Goal: Task Accomplishment & Management: Manage account settings

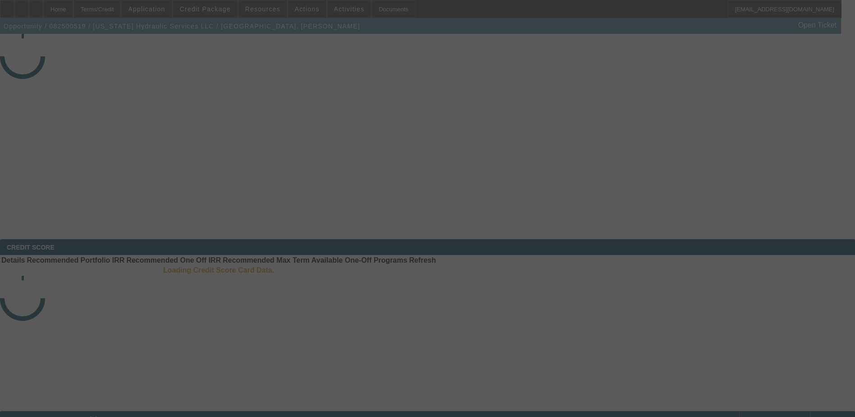
select select "3"
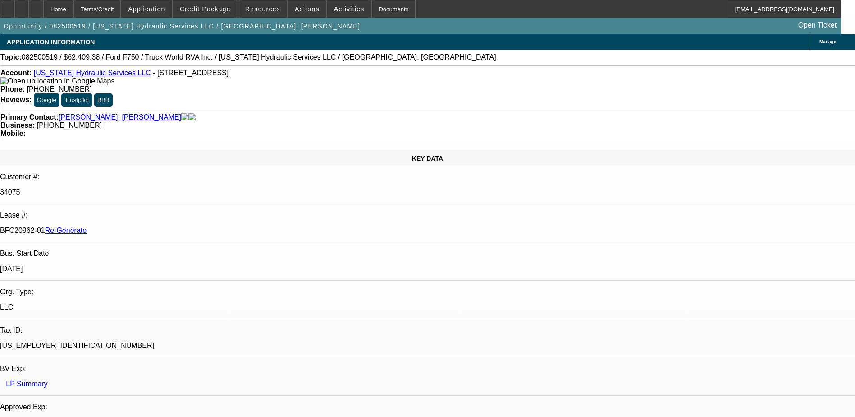
select select "0.1"
select select "0"
select select "2"
select select "0"
select select "6"
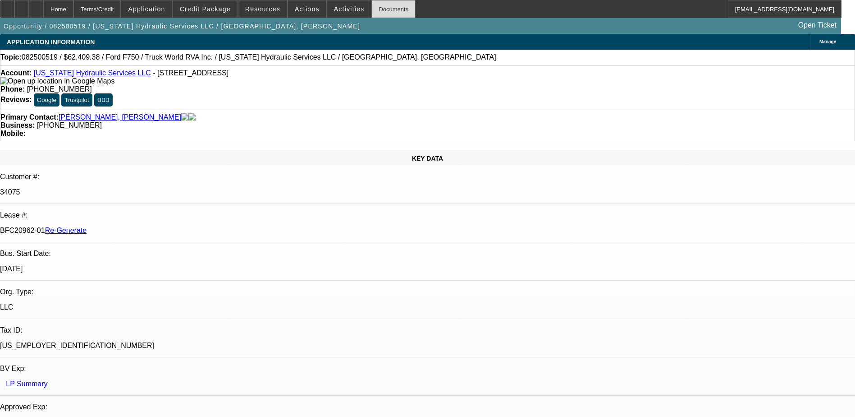
click at [380, 7] on div "Documents" at bounding box center [394, 9] width 44 height 18
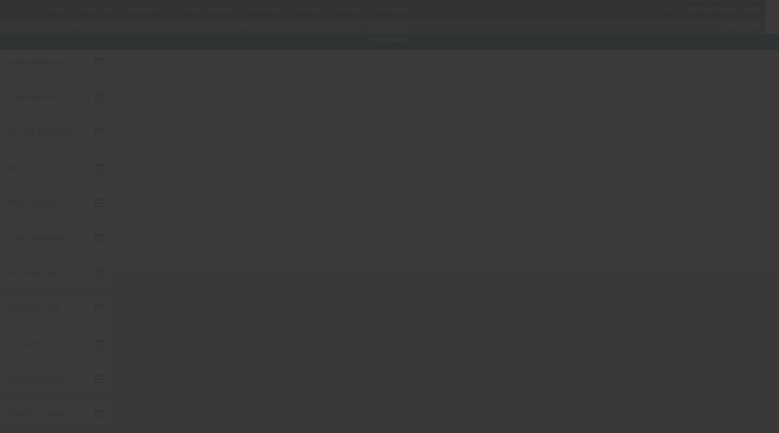
type input "[DATE]"
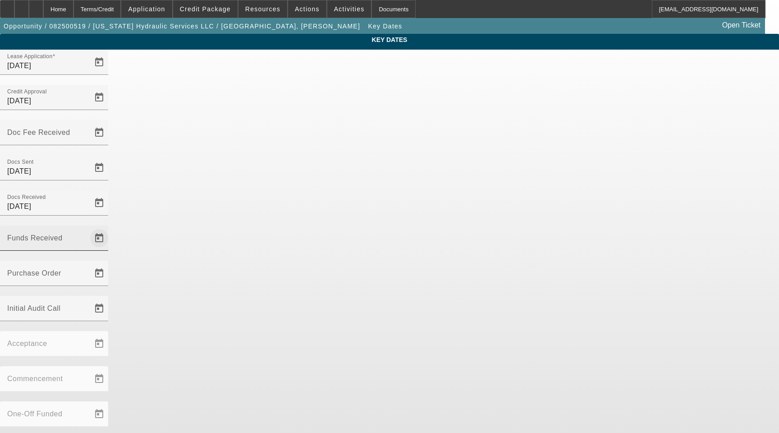
click at [110, 227] on span "Open calendar" at bounding box center [99, 238] width 22 height 22
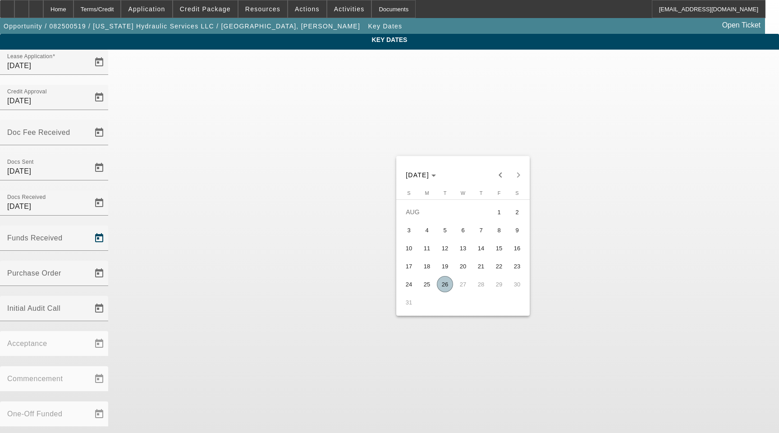
click at [444, 288] on span "26" at bounding box center [445, 284] width 16 height 16
type input "8/26/2025"
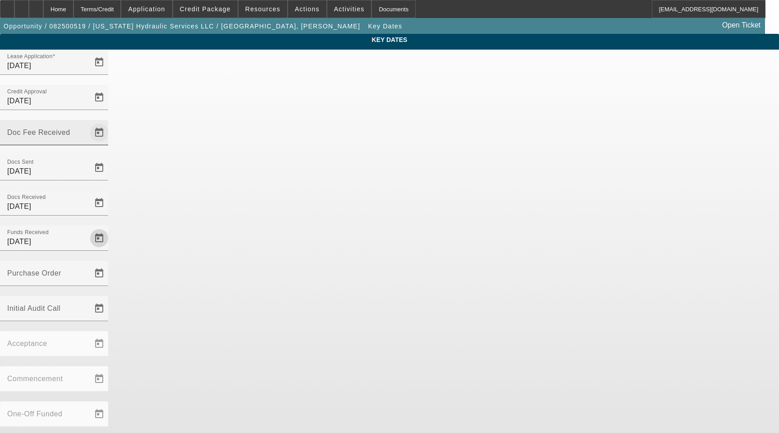
click at [110, 122] on span "Open calendar" at bounding box center [99, 133] width 22 height 22
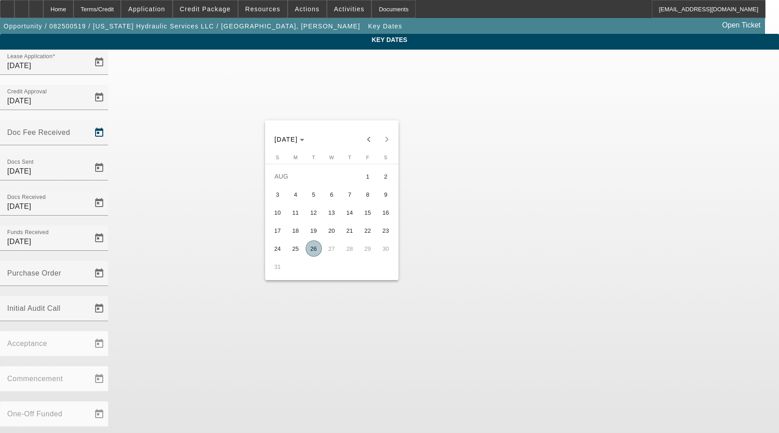
click at [296, 248] on span "25" at bounding box center [296, 248] width 16 height 16
type input "8/25/2025"
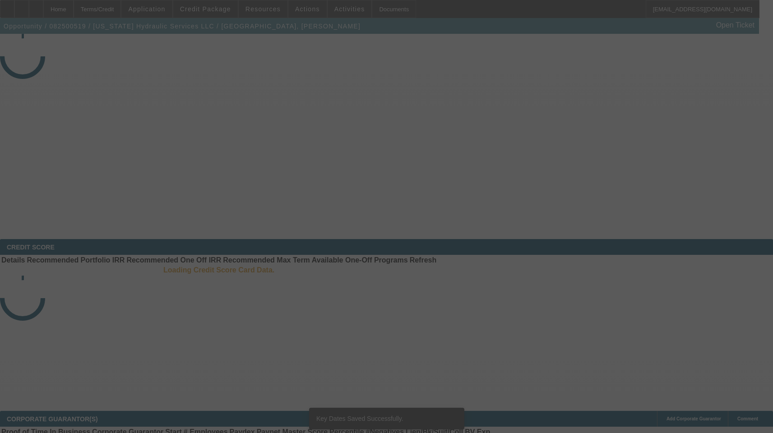
select select "3"
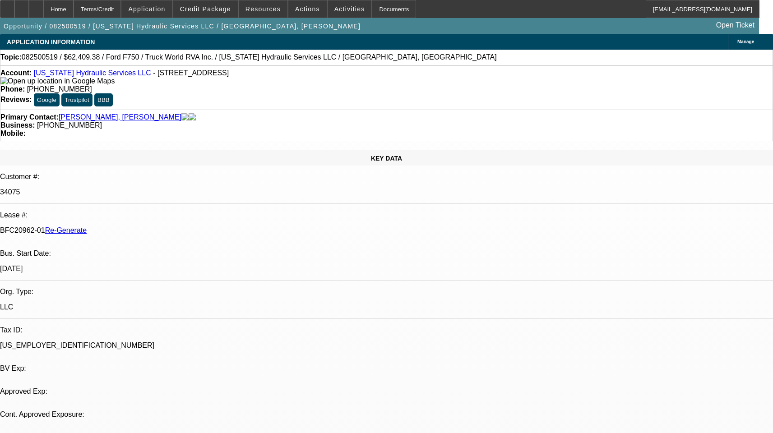
select select "0.1"
select select "0"
select select "2"
select select "0"
select select "6"
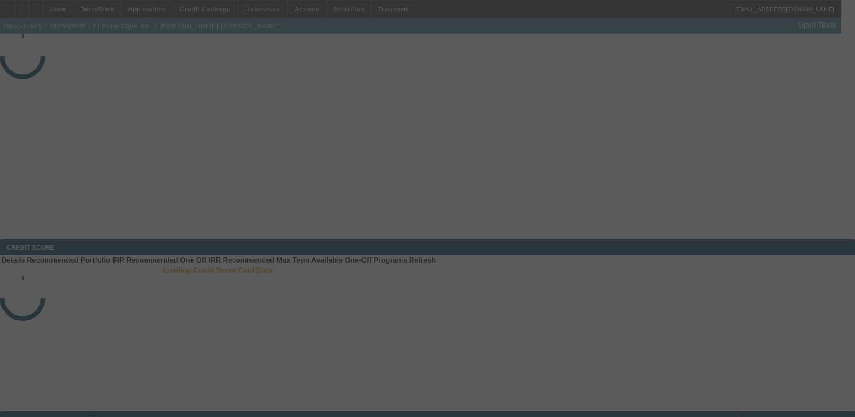
select select "3"
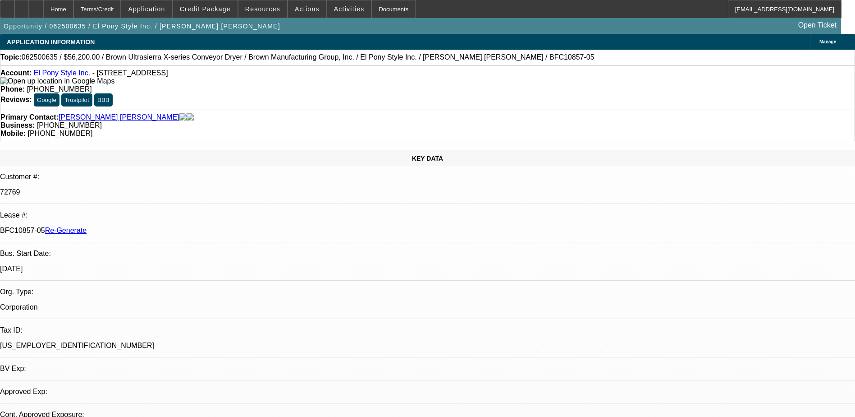
select select "0"
select select "2"
select select "0.1"
select select "1"
select select "2"
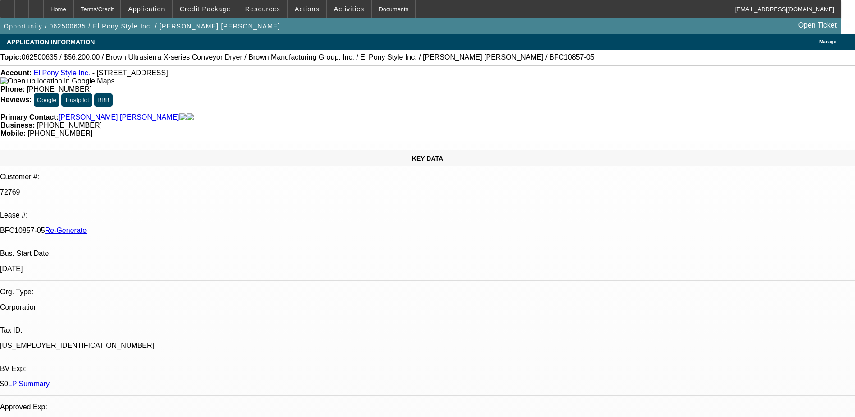
select select "4"
click at [119, 7] on div "Terms/Credit" at bounding box center [98, 9] width 48 height 18
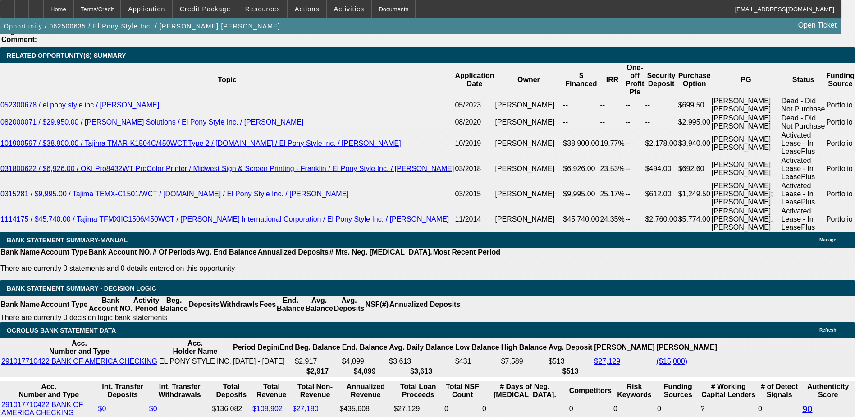
scroll to position [1921, 0]
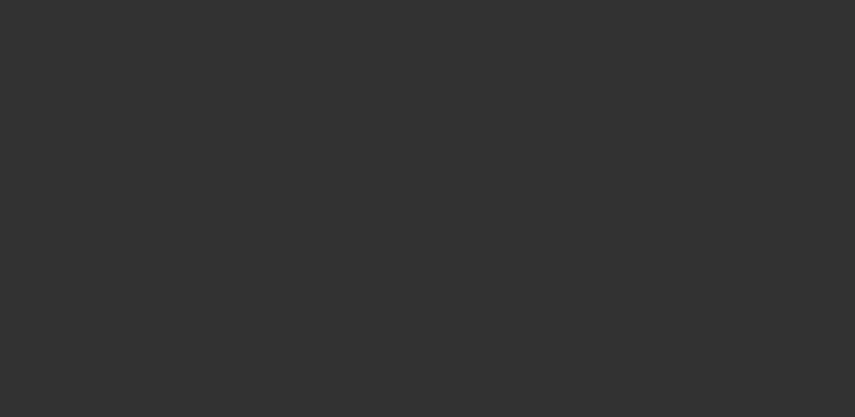
select select "4"
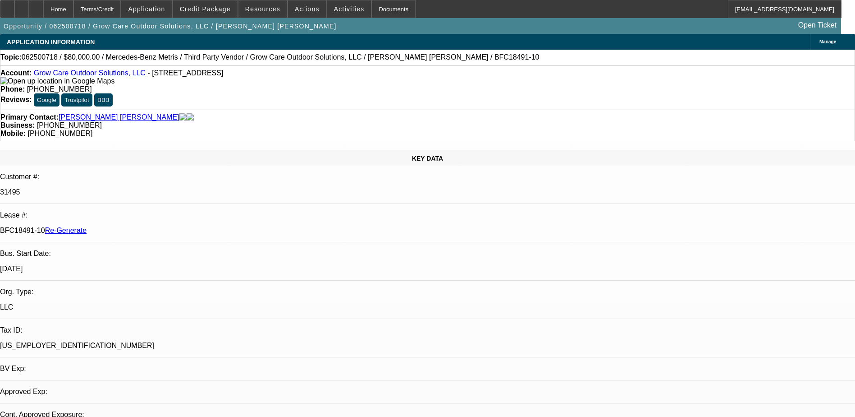
select select "0"
select select "6"
click at [122, 226] on p "BFC18491-10 Re-Generate" at bounding box center [427, 230] width 855 height 8
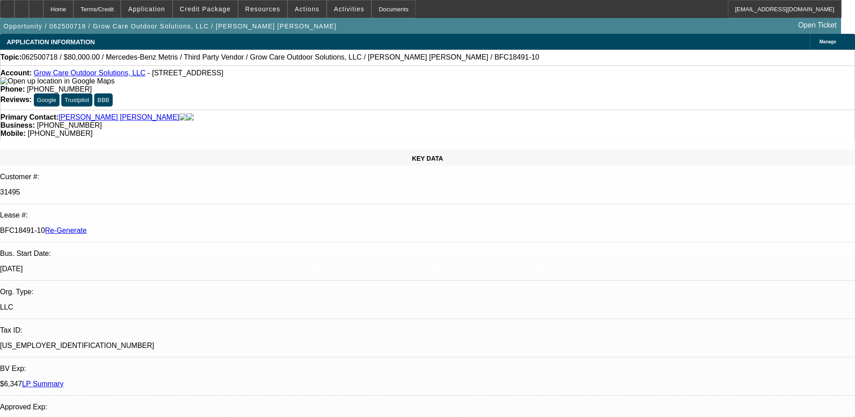
click at [122, 226] on p "BFC18491-10 Re-Generate" at bounding box center [427, 230] width 855 height 8
drag, startPoint x: 122, startPoint y: 161, endPoint x: 143, endPoint y: 160, distance: 20.8
click at [143, 226] on p "BFC18491-10 Re-Generate" at bounding box center [427, 230] width 855 height 8
click at [142, 226] on p "BFC18491-10 Re-Generate" at bounding box center [427, 230] width 855 height 8
copy p "BFC18491-10"
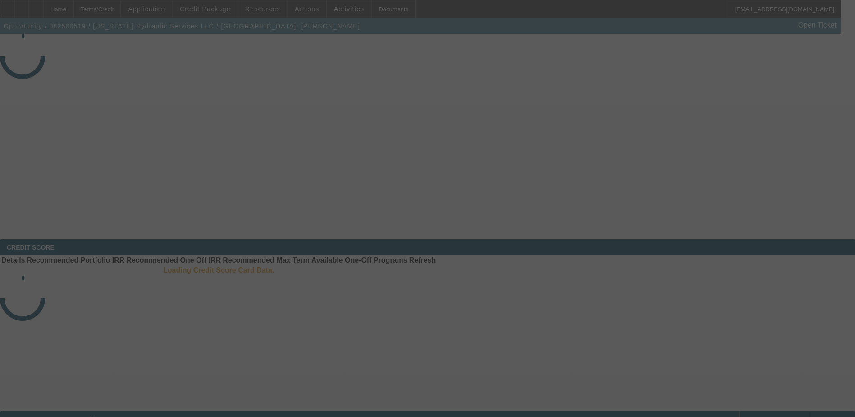
select select "3"
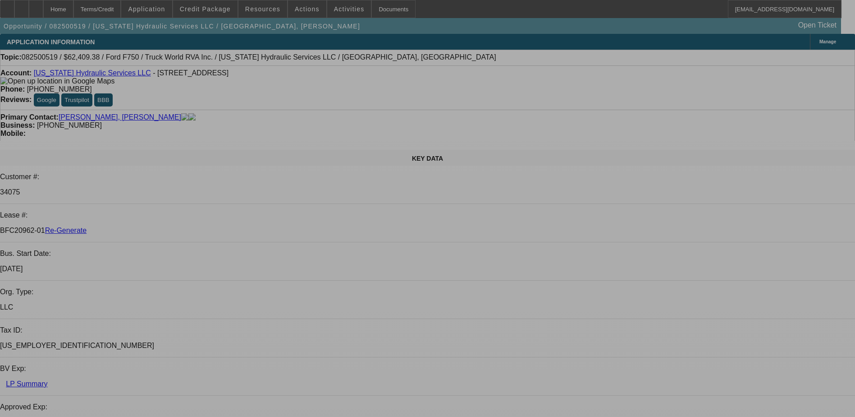
select select "0.1"
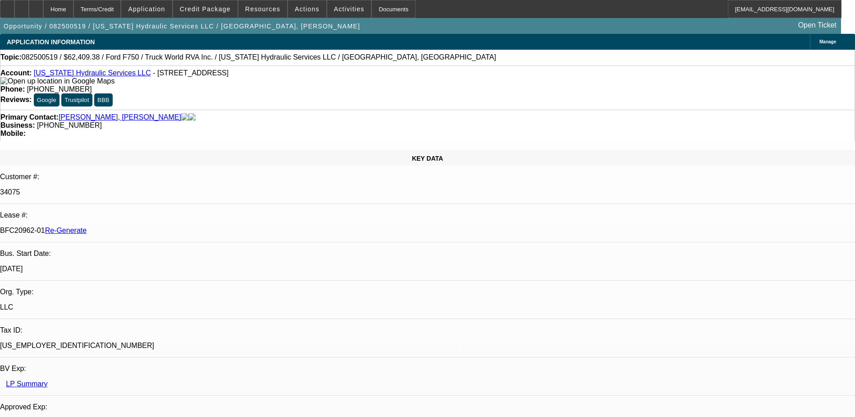
select select "0"
select select "1"
select select "2"
select select "6"
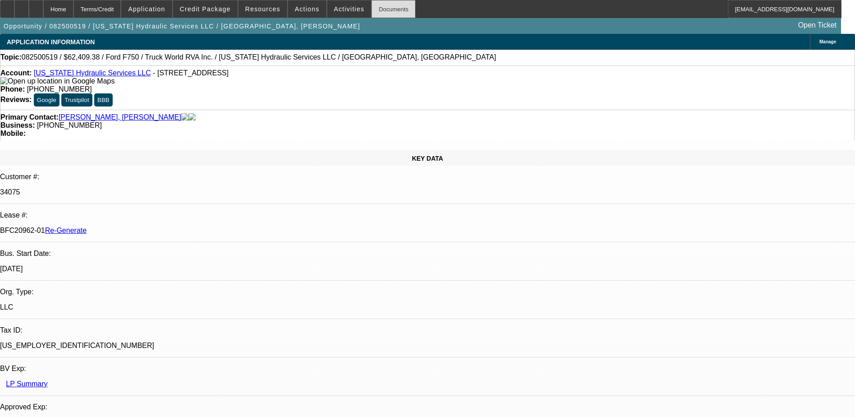
click at [380, 11] on div "Documents" at bounding box center [394, 9] width 44 height 18
